Goal: Find contact information: Find contact information

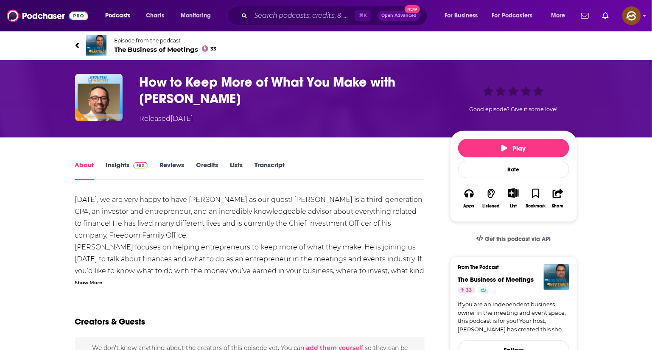
click at [135, 48] on span "The Business of Meetings 33" at bounding box center [166, 49] width 102 height 8
click at [419, 84] on h1 "How to Keep More of What You Make with Noah Rosenfarb" at bounding box center [288, 90] width 297 height 33
drag, startPoint x: 419, startPoint y: 84, endPoint x: 399, endPoint y: 94, distance: 22.4
copy h1 "Noah Rosenfarb"
click at [399, 94] on h1 "How to Keep More of What You Make with Noah Rosenfarb" at bounding box center [288, 90] width 297 height 33
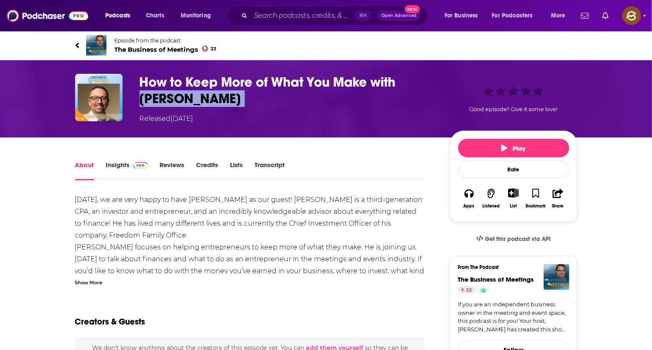
click at [419, 75] on h1 "How to Keep More of What You Make with Noah Rosenfarb" at bounding box center [288, 90] width 297 height 33
drag, startPoint x: 419, startPoint y: 75, endPoint x: 189, endPoint y: 104, distance: 232.2
click at [189, 104] on h1 "How to Keep More of What You Make with Noah Rosenfarb" at bounding box center [288, 90] width 297 height 33
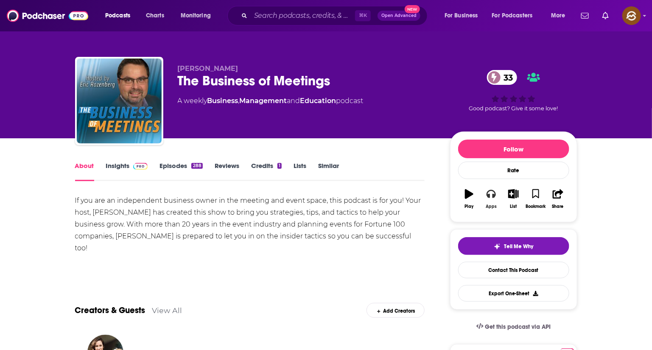
click at [488, 191] on icon "button" at bounding box center [491, 193] width 9 height 9
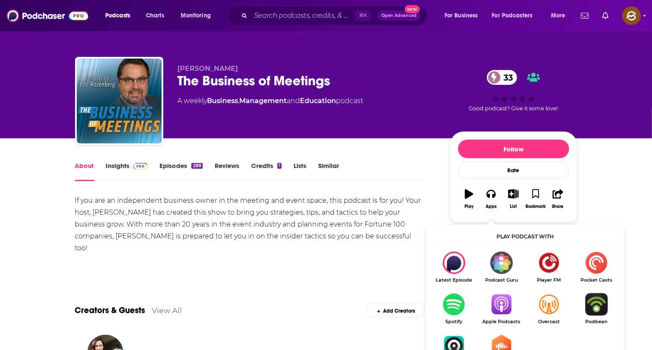
click at [505, 309] on img "Show Listen On dropdown" at bounding box center [502, 304] width 48 height 22
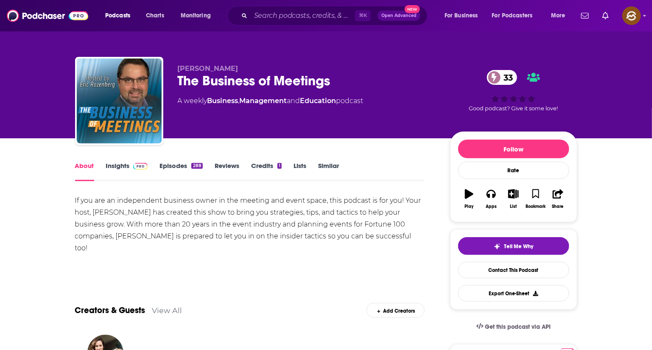
click at [205, 68] on span "[PERSON_NAME]" at bounding box center [208, 69] width 61 height 8
drag, startPoint x: 205, startPoint y: 68, endPoint x: 186, endPoint y: 68, distance: 19.5
copy span "[PERSON_NAME]"
click at [186, 68] on span "[PERSON_NAME]" at bounding box center [208, 69] width 61 height 8
click at [112, 171] on link "Insights" at bounding box center [127, 172] width 42 height 20
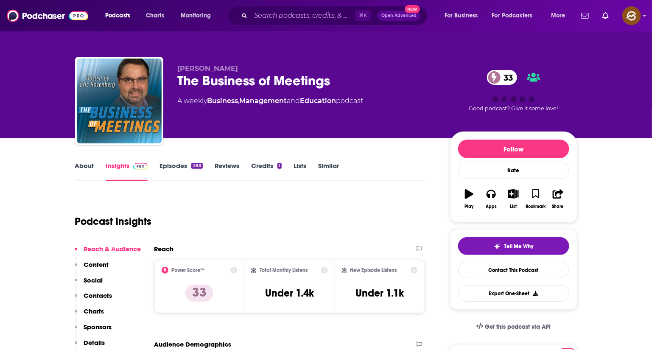
drag, startPoint x: 88, startPoint y: 293, endPoint x: 98, endPoint y: 276, distance: 19.4
click at [88, 294] on p "Contacts" at bounding box center [98, 296] width 28 height 8
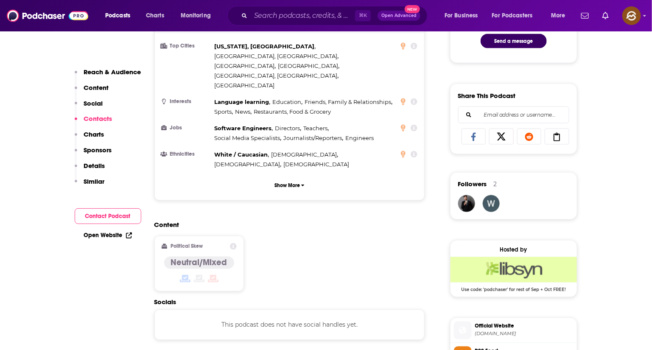
scroll to position [544, 0]
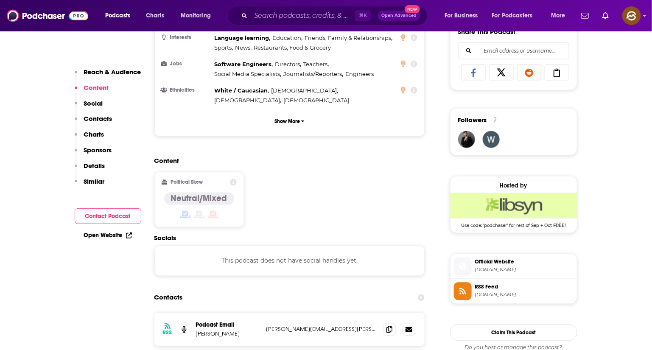
click at [460, 293] on icon at bounding box center [462, 292] width 9 height 8
click at [465, 270] on icon at bounding box center [462, 267] width 9 height 8
